Goal: Transaction & Acquisition: Purchase product/service

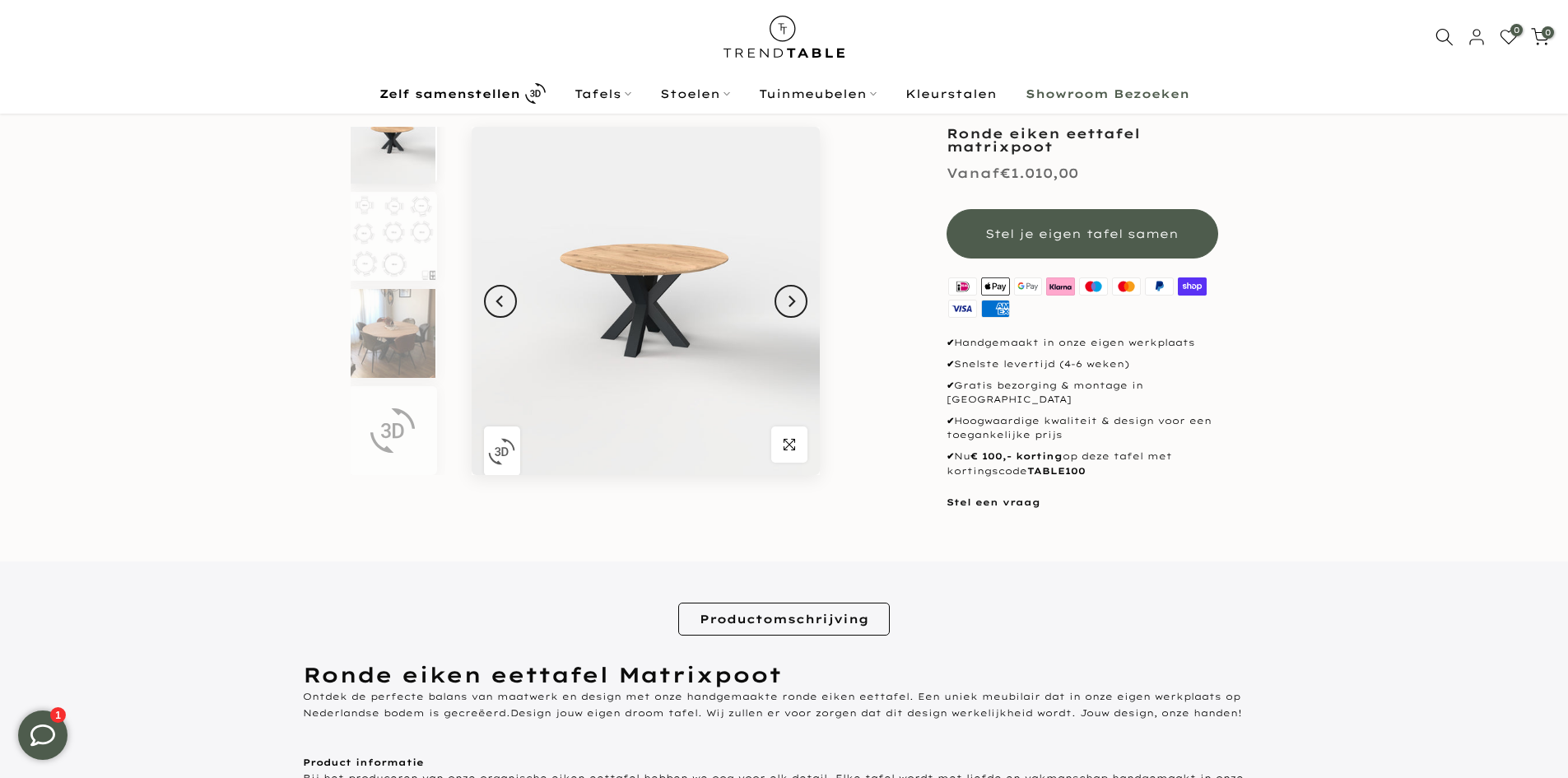
scroll to position [79, 0]
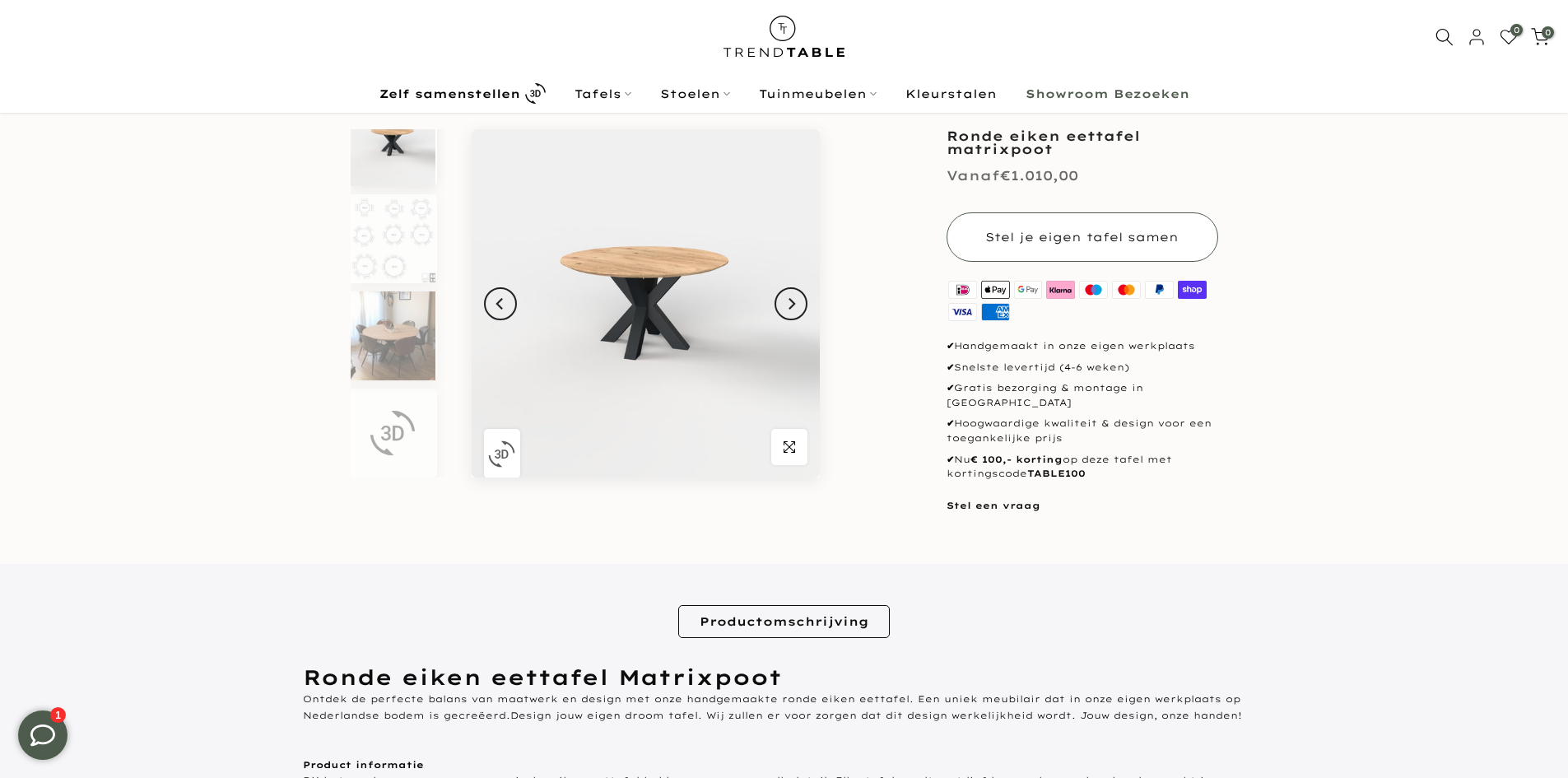
click at [1089, 228] on button "Stel je eigen tafel samen" at bounding box center [1082, 237] width 272 height 49
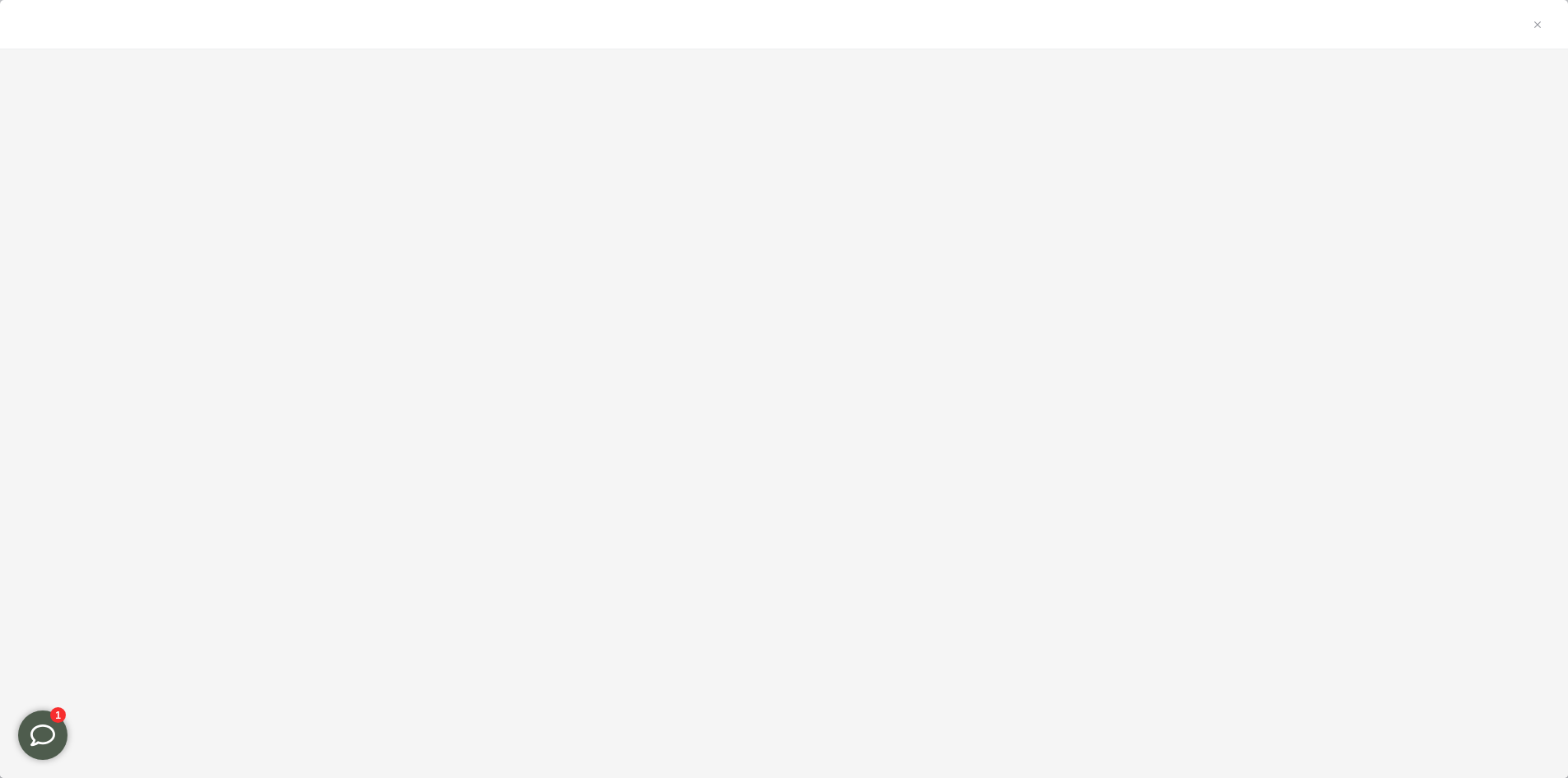
scroll to position [82, 0]
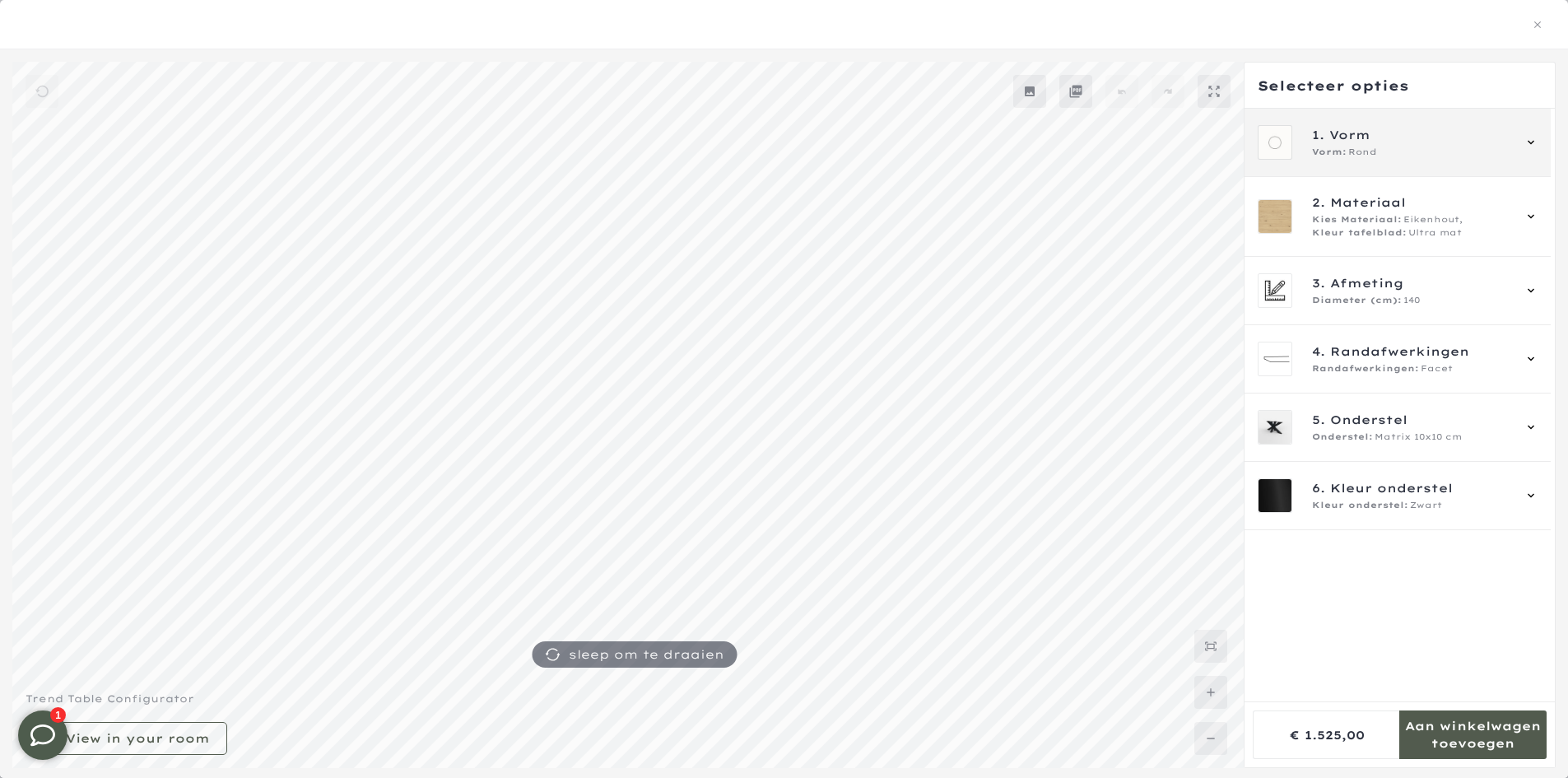
click at [1357, 139] on span "Vorm" at bounding box center [1350, 134] width 42 height 18
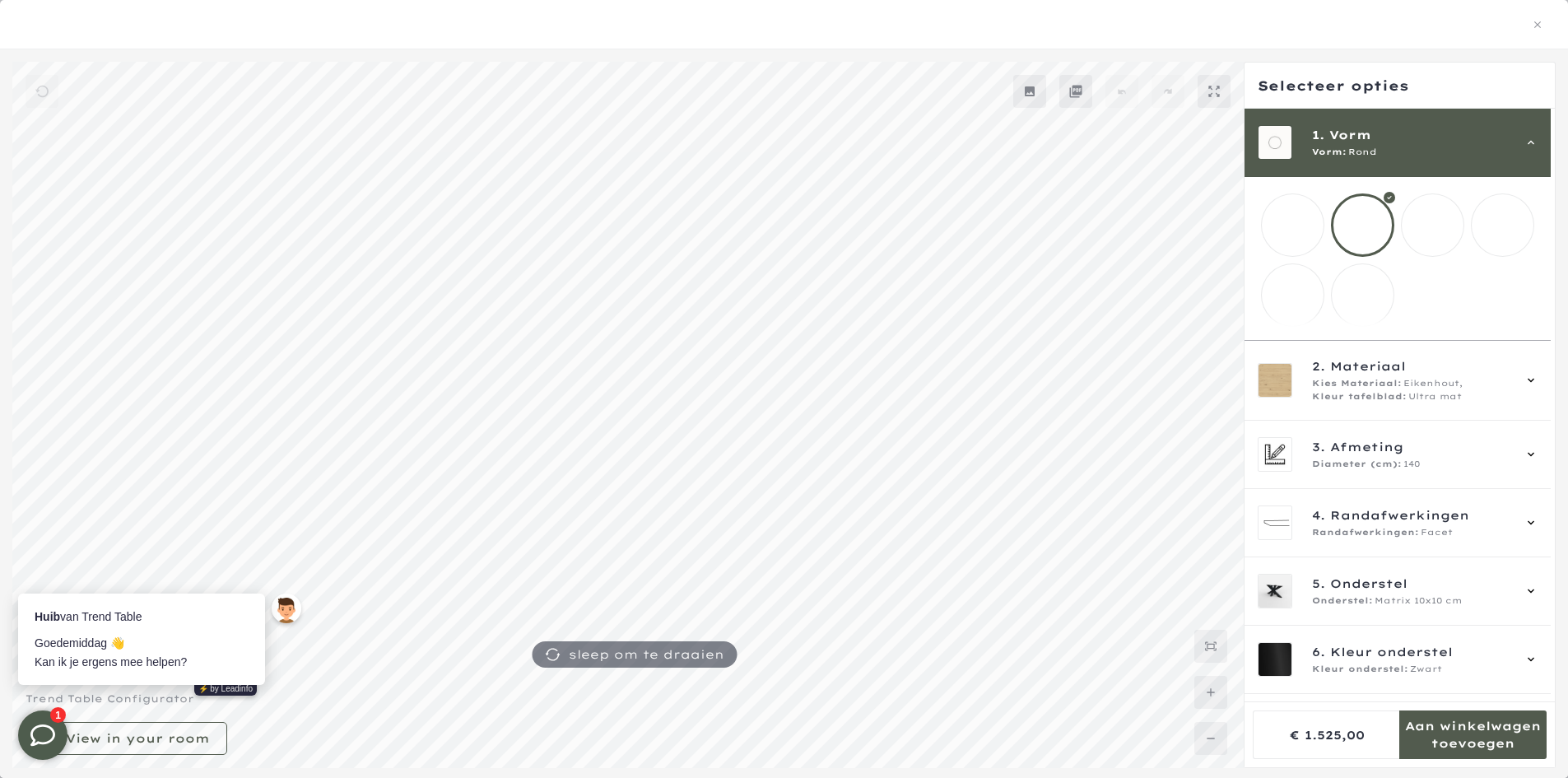
scroll to position [0, 0]
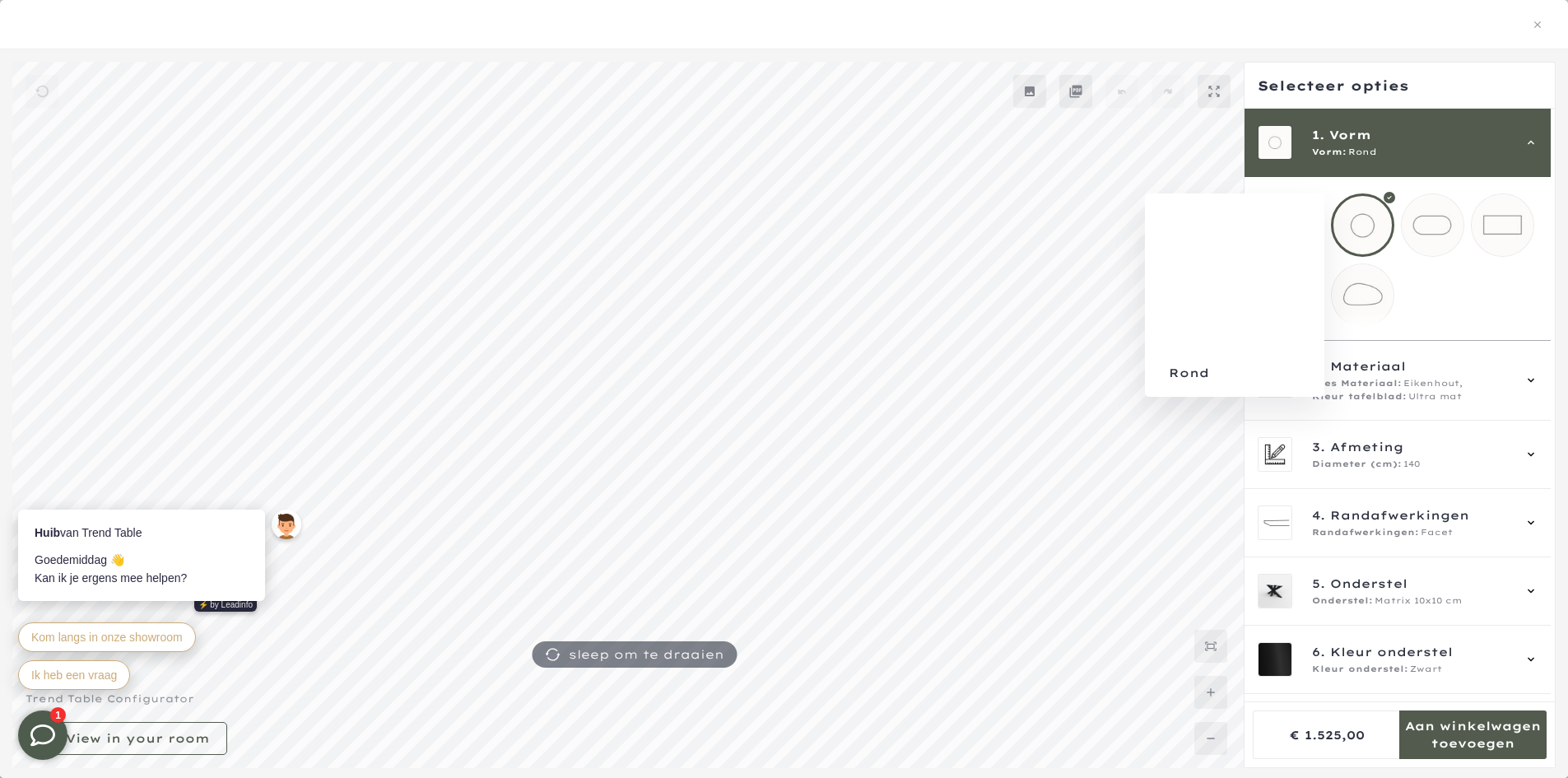
click at [1351, 211] on div at bounding box center [1362, 225] width 63 height 63
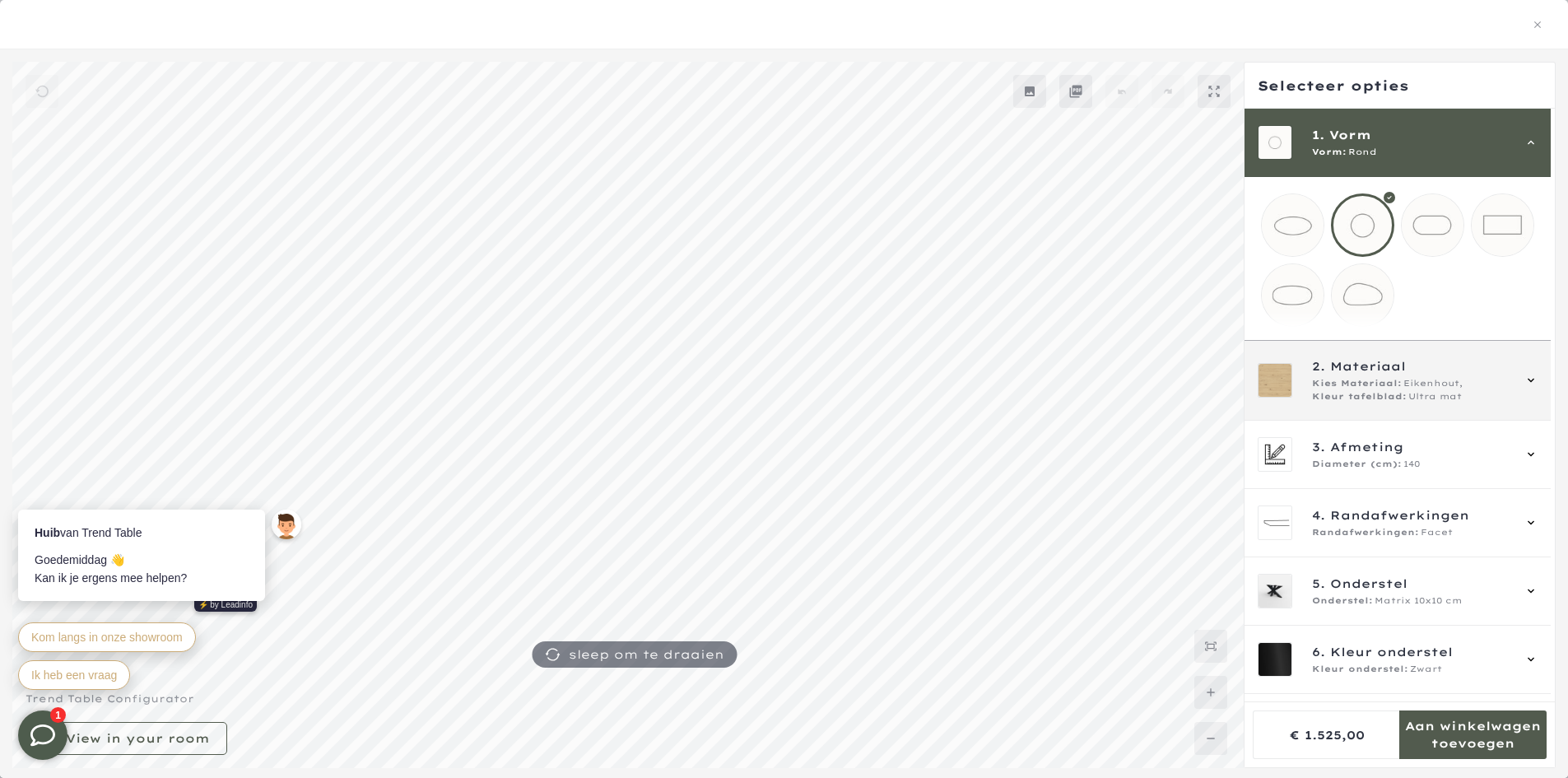
click at [1311, 403] on div "2. Materiaal Kies Materiaal: Eikenhout, Kleur tafelblad: Ultra mat" at bounding box center [1398, 380] width 280 height 46
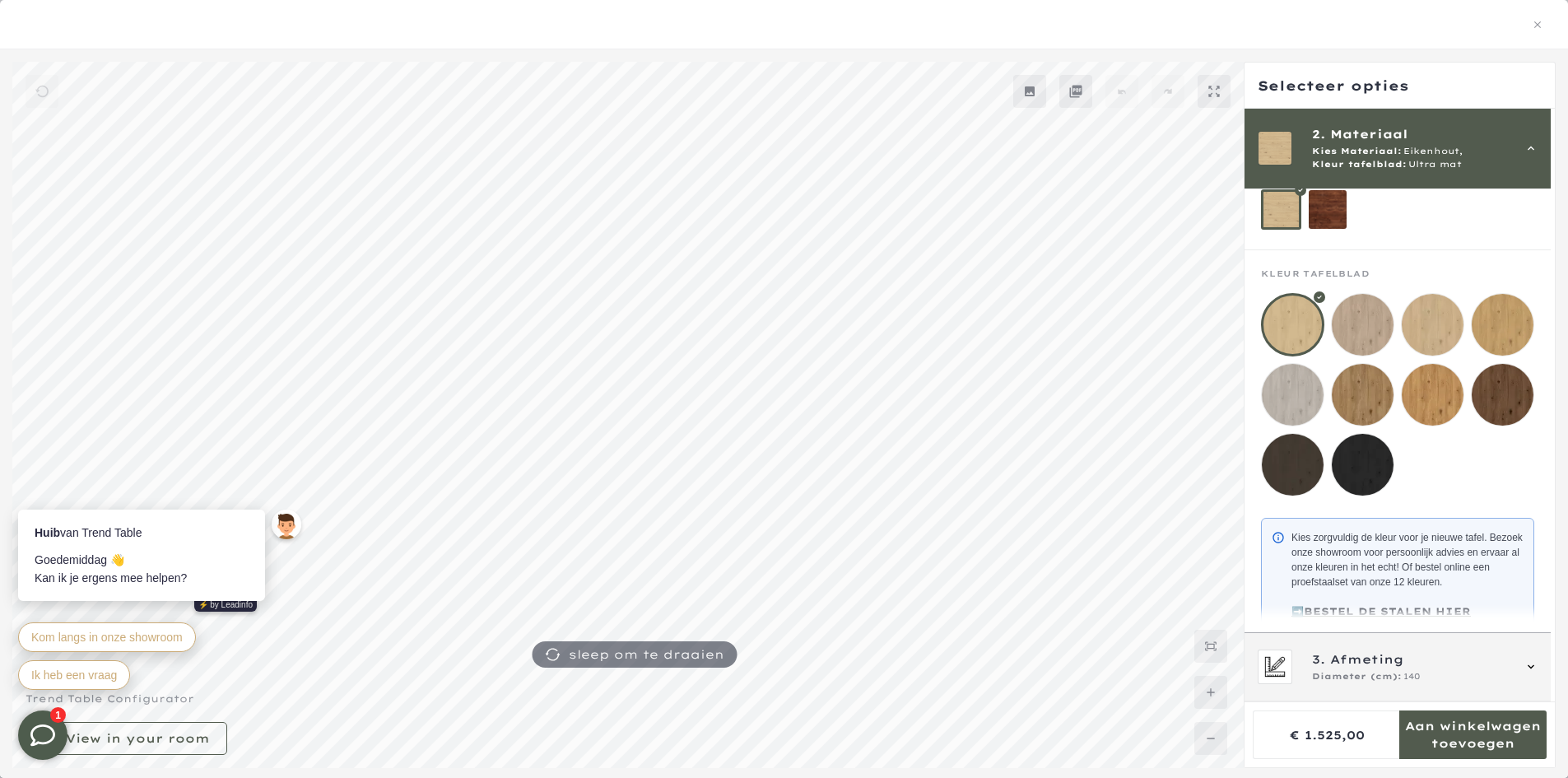
click at [1295, 671] on div "3. Afmeting Diameter (cm): 140" at bounding box center [1398, 667] width 280 height 35
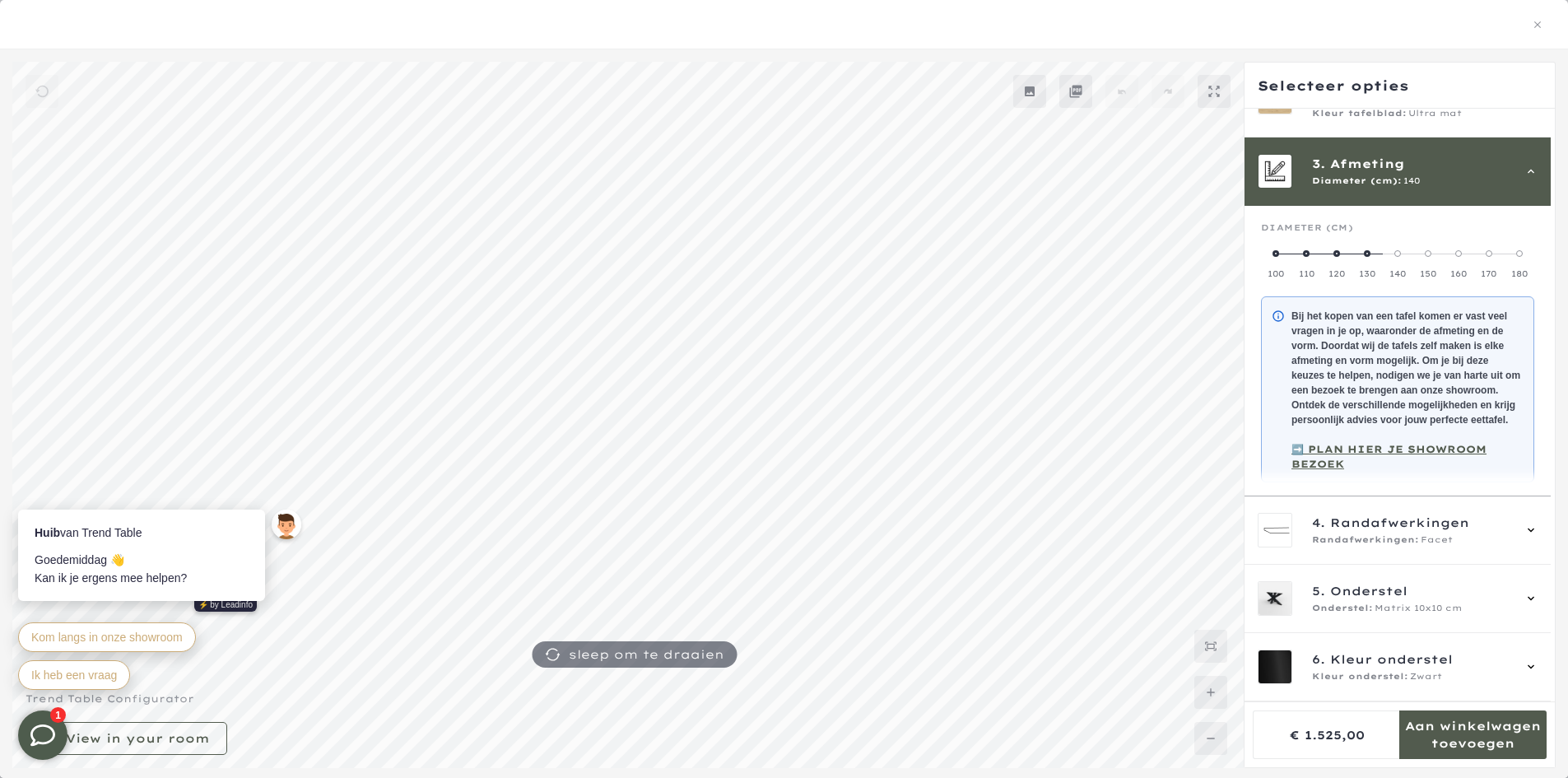
scroll to position [79, 0]
drag, startPoint x: 1397, startPoint y: 241, endPoint x: 1290, endPoint y: 245, distance: 107.1
click at [1290, 246] on mmq-radio-scale at bounding box center [1397, 262] width 273 height 33
click at [1268, 246] on label "100" at bounding box center [1276, 262] width 30 height 33
